Goal: Task Accomplishment & Management: Complete application form

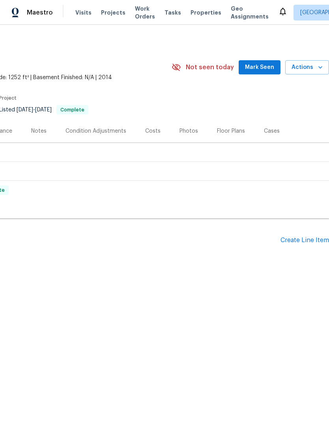
scroll to position [0, 117]
click at [308, 240] on div "Create Line Item" at bounding box center [304, 240] width 48 height 7
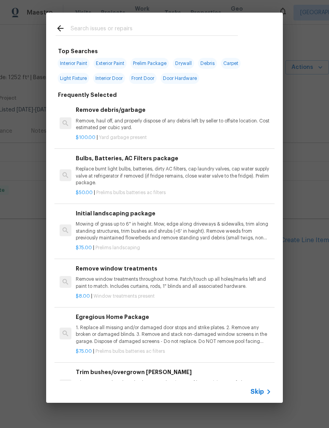
click at [222, 32] on input "text" at bounding box center [154, 30] width 167 height 12
type input "Pressure wash"
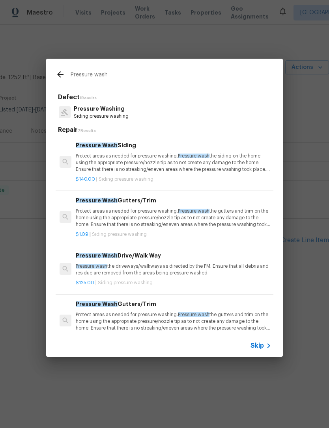
scroll to position [0, 0]
click at [254, 169] on p "Protect areas as needed for pressure washing. Pressure wash the siding on the h…" at bounding box center [174, 163] width 196 height 20
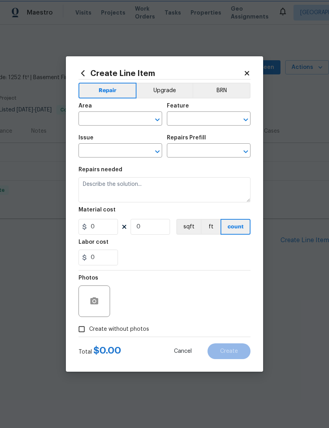
type input "Siding"
type input "Pressure Washing"
type input "Pressure Wash Siding $140.00"
type textarea "Protect areas as needed for pressure washing. Pressure wash the siding on the h…"
type input "140"
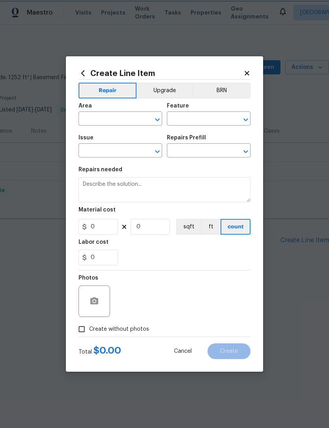
type input "1"
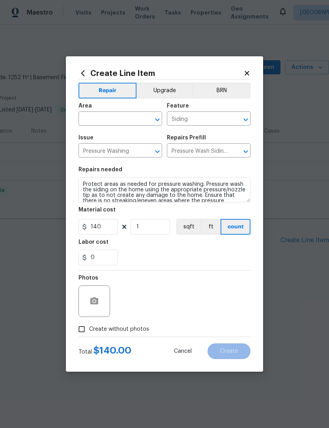
click at [254, 167] on div "Create Line Item Repair Upgrade BRN Area ​ Feature Siding ​ Issue Pressure Wash…" at bounding box center [164, 214] width 197 height 316
click at [124, 122] on input "text" at bounding box center [108, 120] width 61 height 12
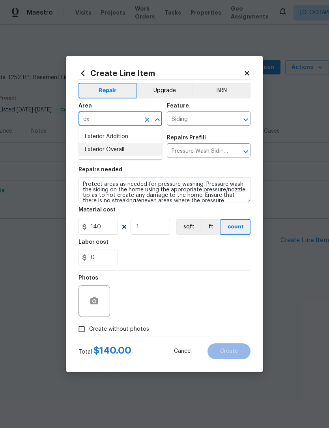
click at [149, 153] on li "Exterior Overall" at bounding box center [120, 149] width 84 height 13
type input "Exterior Overall"
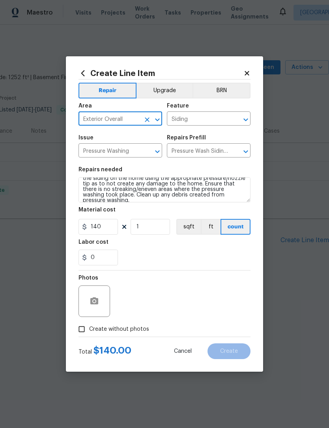
scroll to position [11, 0]
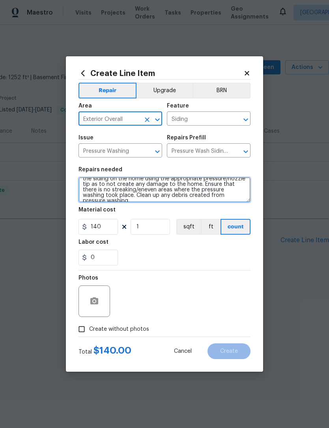
click at [233, 197] on textarea "Protect areas as needed for pressure washing. Pressure wash the siding on the h…" at bounding box center [164, 189] width 172 height 25
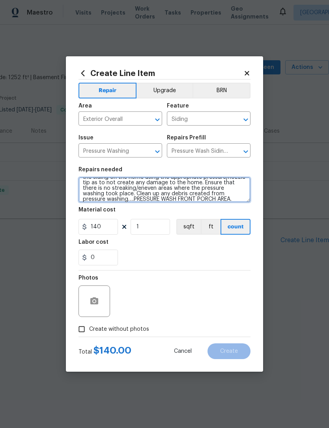
scroll to position [22, 0]
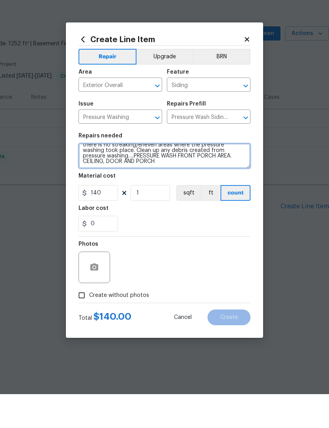
type textarea "Protect areas as needed for pressure washing. Pressure wash the siding on the h…"
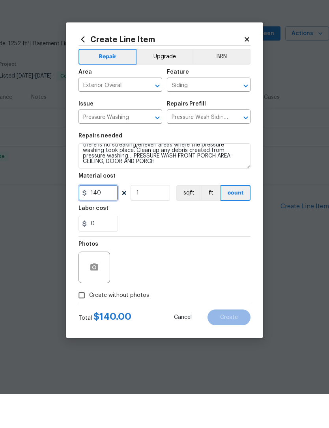
click at [106, 219] on input "140" at bounding box center [97, 227] width 39 height 16
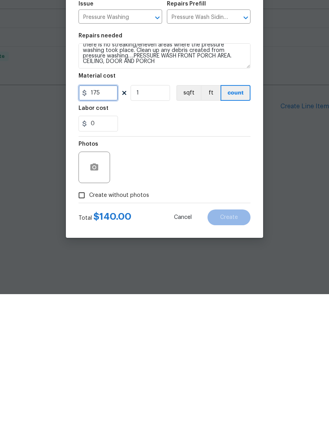
type input "175"
click at [98, 298] on icon "button" at bounding box center [94, 301] width 8 height 7
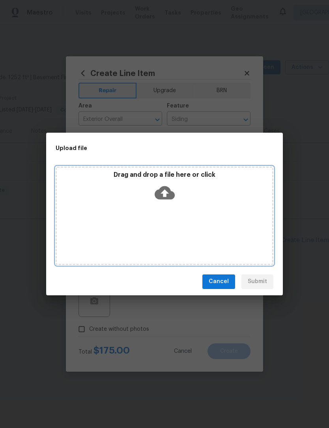
click at [230, 215] on div "Drag and drop a file here or click" at bounding box center [165, 216] width 218 height 99
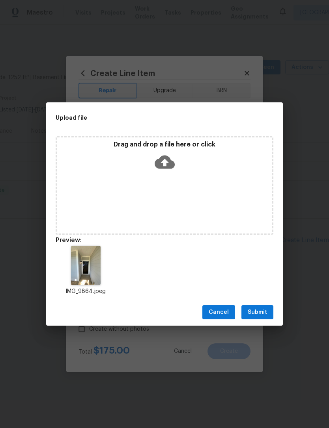
click at [261, 312] on span "Submit" at bounding box center [257, 313] width 19 height 10
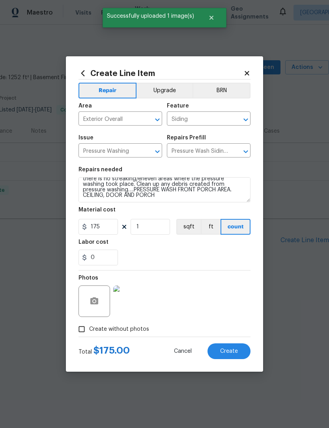
click at [233, 354] on span "Create" at bounding box center [229, 352] width 18 height 6
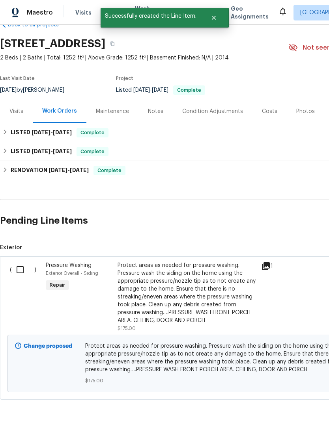
scroll to position [20, 0]
click at [21, 272] on input "checkbox" at bounding box center [23, 270] width 22 height 17
checkbox input "true"
click at [284, 407] on span "Create Work Order" at bounding box center [283, 409] width 52 height 10
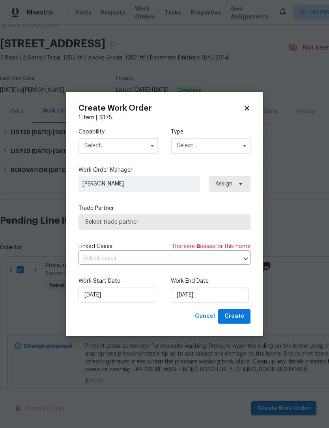
click at [138, 142] on input "text" at bounding box center [118, 146] width 80 height 16
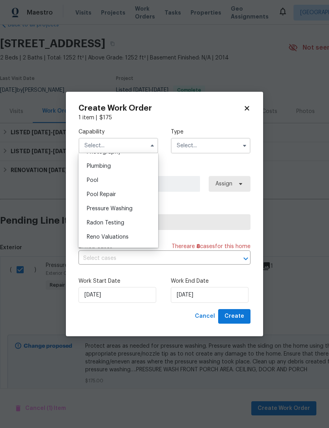
scroll to position [697, 0]
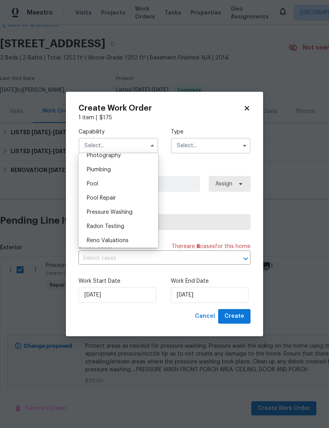
click at [136, 211] on div "Pressure Washing" at bounding box center [118, 212] width 76 height 14
type input "Pressure Washing"
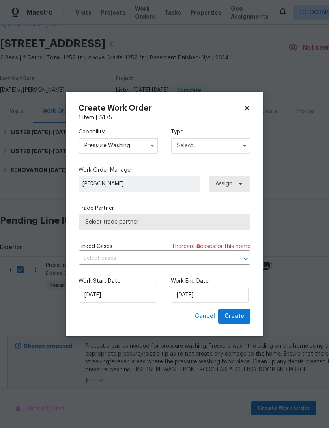
click at [213, 144] on input "text" at bounding box center [211, 146] width 80 height 16
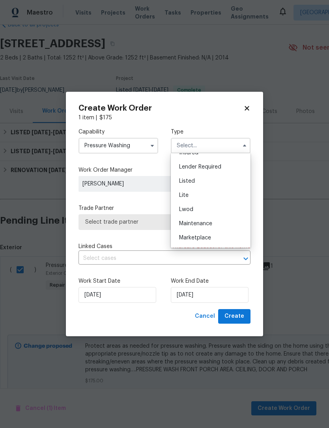
scroll to position [60, 0]
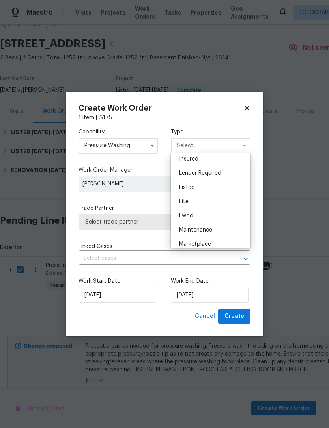
click at [227, 188] on div "Listed" at bounding box center [211, 188] width 76 height 14
type input "Listed"
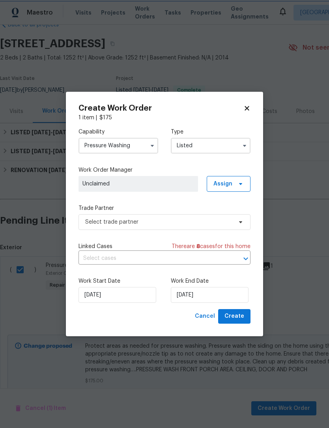
scroll to position [0, 0]
click at [240, 183] on icon at bounding box center [240, 184] width 3 height 2
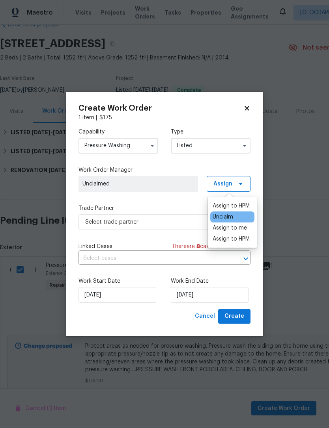
click at [243, 203] on div "Assign to HPM" at bounding box center [230, 206] width 37 height 8
click at [189, 206] on label "Trade Partner" at bounding box center [164, 209] width 172 height 8
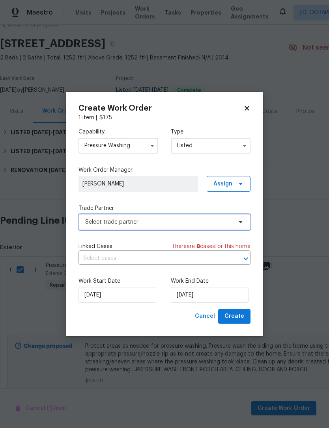
click at [181, 222] on span "Select trade partner" at bounding box center [158, 222] width 147 height 8
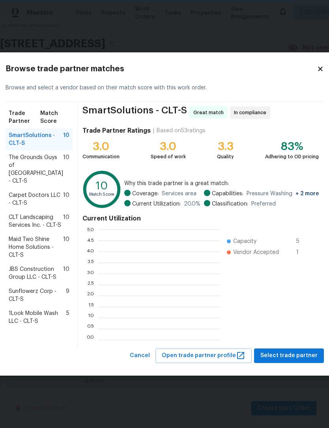
scroll to position [1, 1]
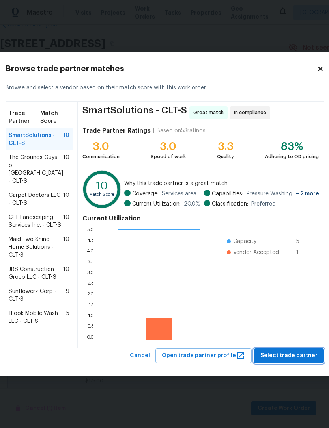
click at [283, 363] on button "Select trade partner" at bounding box center [289, 356] width 70 height 15
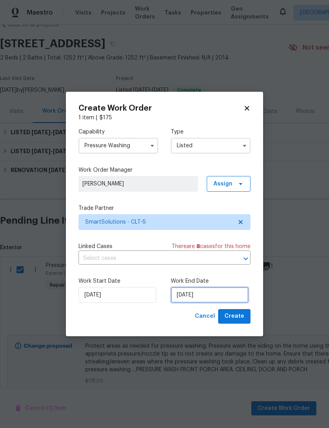
click at [231, 290] on input "[DATE]" at bounding box center [210, 295] width 78 height 16
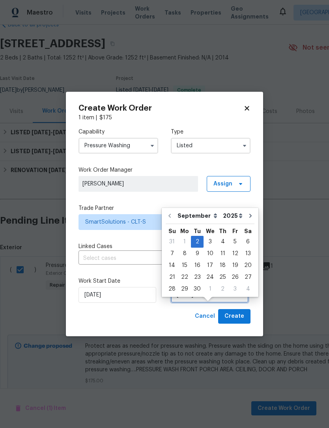
scroll to position [15, 0]
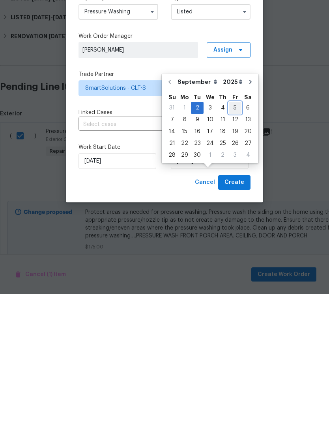
click at [233, 236] on div "5" at bounding box center [235, 241] width 13 height 11
type input "[DATE]"
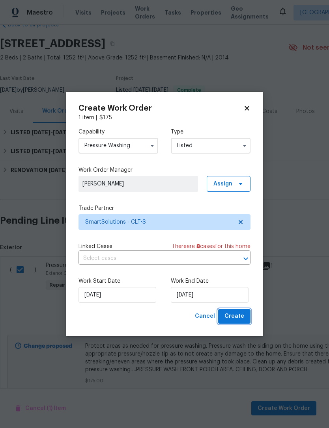
click at [243, 316] on span "Create" at bounding box center [234, 317] width 20 height 10
checkbox input "false"
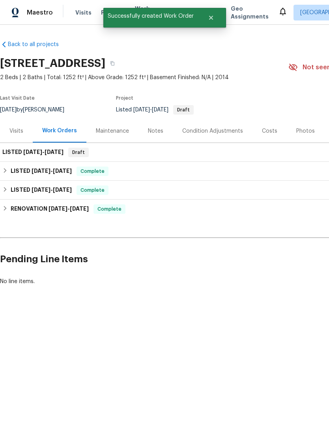
scroll to position [0, 0]
click at [52, 152] on span "[DATE]" at bounding box center [54, 152] width 19 height 6
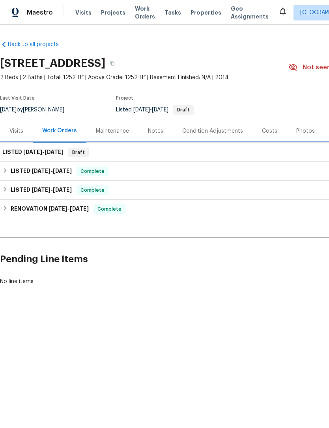
click at [57, 151] on span "[DATE]" at bounding box center [54, 152] width 19 height 6
click at [56, 156] on h6 "LISTED [DATE] - [DATE]" at bounding box center [32, 152] width 61 height 9
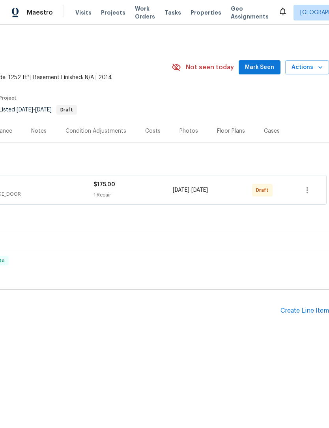
scroll to position [0, 117]
click at [311, 192] on icon "button" at bounding box center [306, 190] width 9 height 9
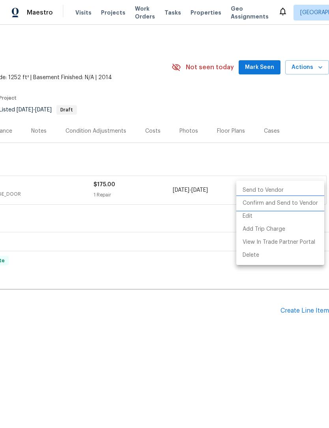
click at [307, 204] on li "Confirm and Send to Vendor" at bounding box center [280, 203] width 88 height 13
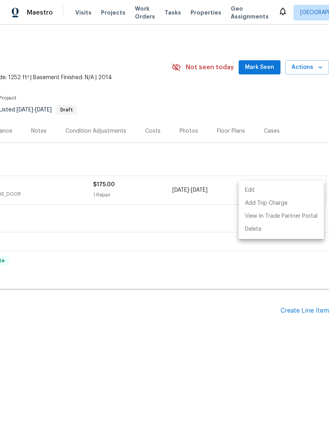
click at [216, 218] on div at bounding box center [164, 214] width 329 height 428
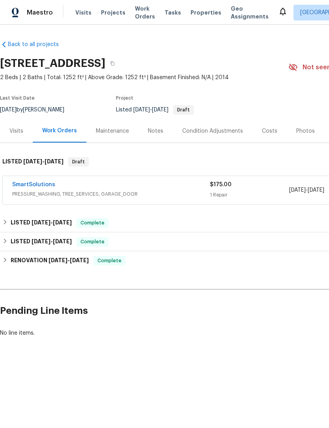
scroll to position [0, 0]
click at [33, 184] on link "SmartSolutions" at bounding box center [33, 185] width 43 height 6
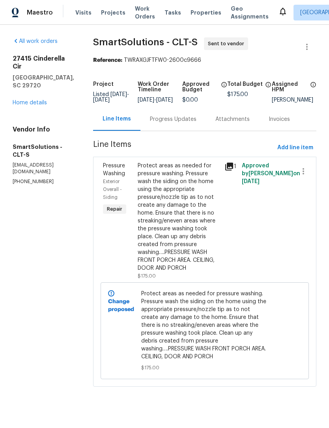
click at [182, 130] on div "Progress Updates" at bounding box center [172, 119] width 65 height 23
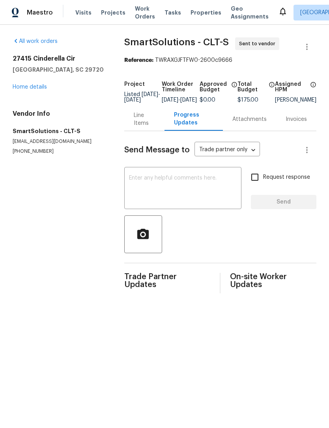
click at [221, 194] on textarea at bounding box center [183, 189] width 108 height 28
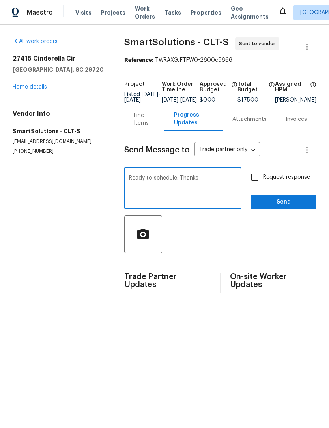
type textarea "Ready to schedule. Thanks"
click at [256, 183] on input "Request response" at bounding box center [254, 177] width 17 height 17
checkbox input "true"
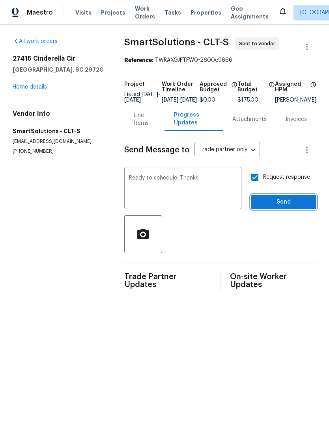
click at [291, 207] on span "Send" at bounding box center [283, 202] width 53 height 10
